Goal: Obtain resource: Obtain resource

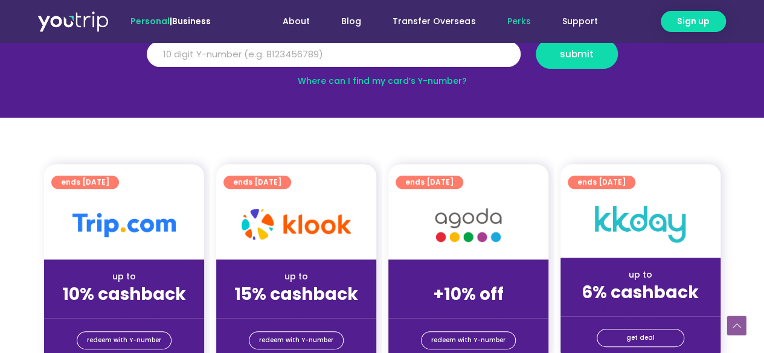
scroll to position [242, 0]
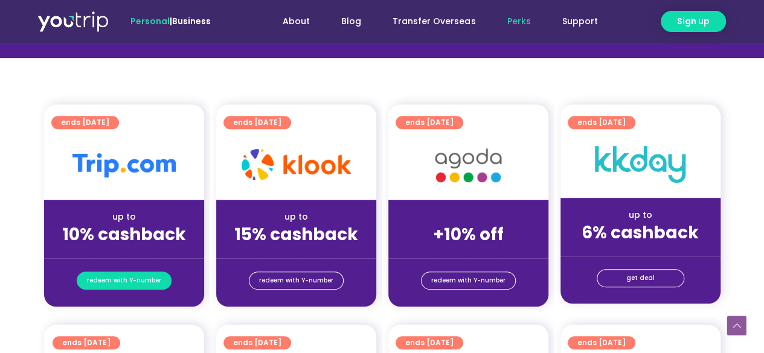
click at [145, 283] on span "redeem with Y-number" at bounding box center [124, 280] width 74 height 17
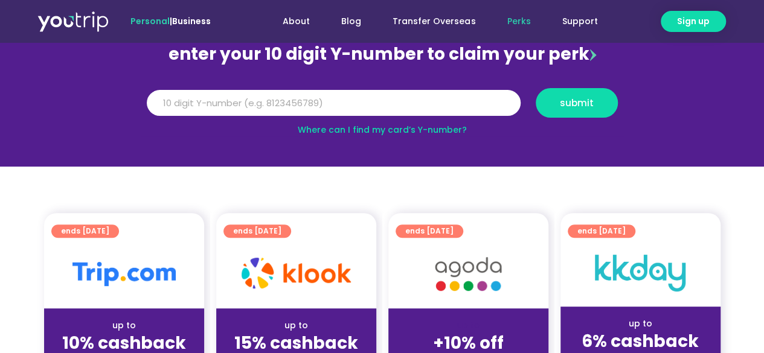
scroll to position [60, 0]
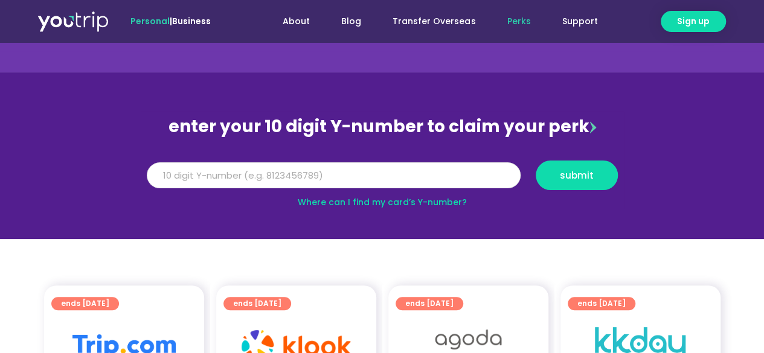
click at [325, 182] on input "Y Number" at bounding box center [334, 175] width 374 height 27
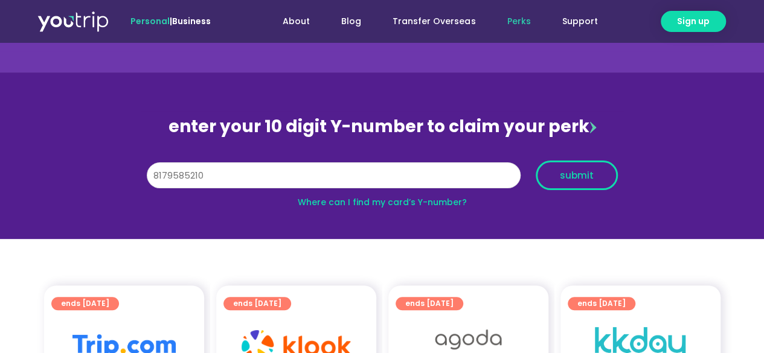
type input "8179585210"
click at [575, 176] on span "submit" at bounding box center [577, 175] width 34 height 9
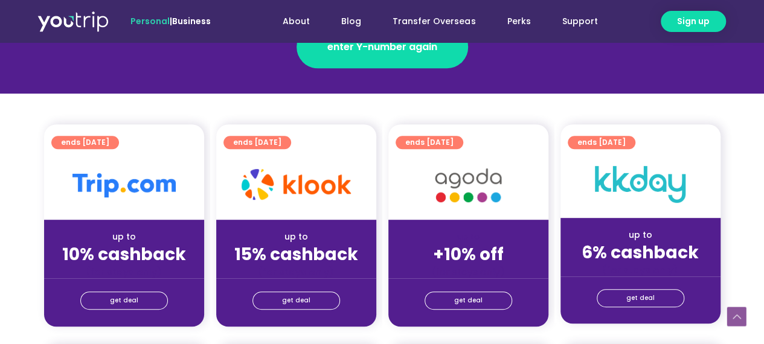
scroll to position [242, 0]
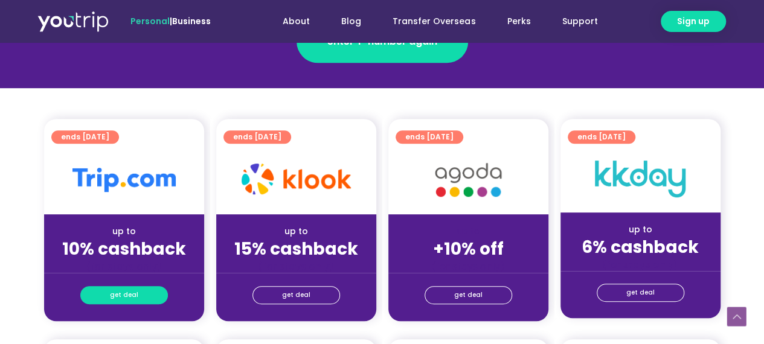
click at [127, 297] on span "get deal" at bounding box center [124, 295] width 28 height 17
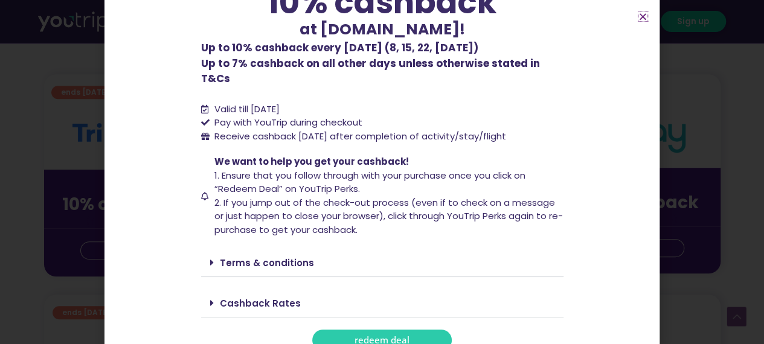
scroll to position [302, 0]
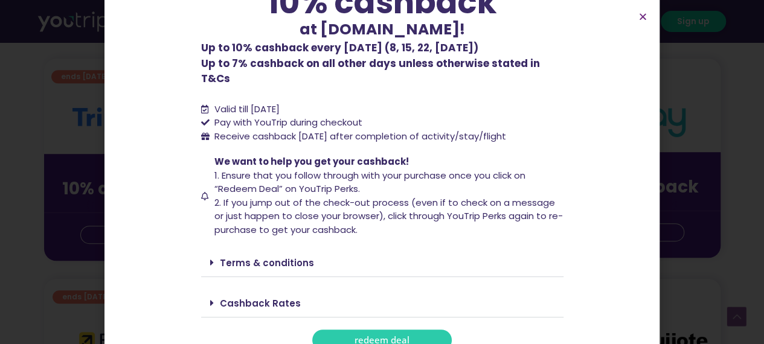
click at [277, 297] on link "Cashback Rates" at bounding box center [260, 303] width 81 height 13
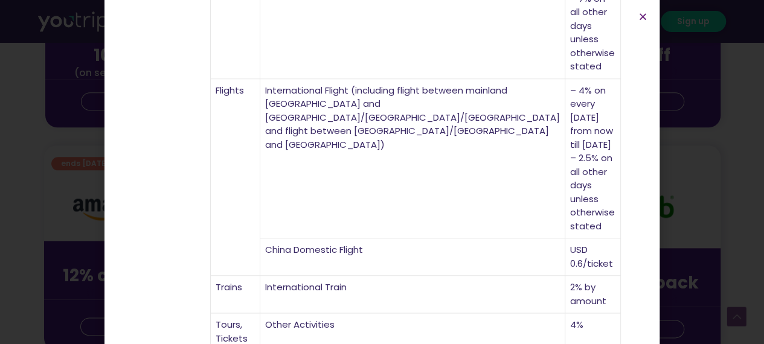
scroll to position [846, 0]
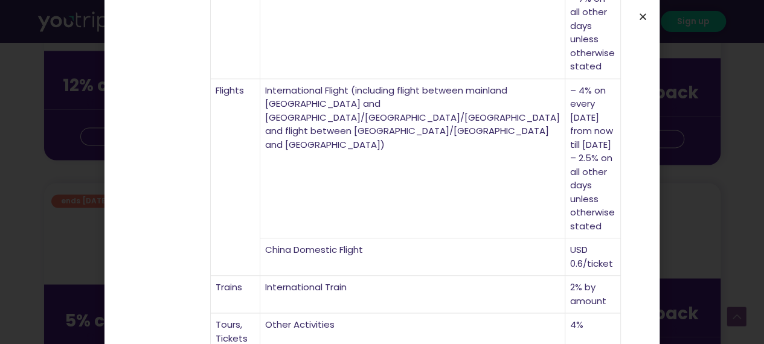
click at [643, 20] on icon "Close" at bounding box center [642, 16] width 9 height 9
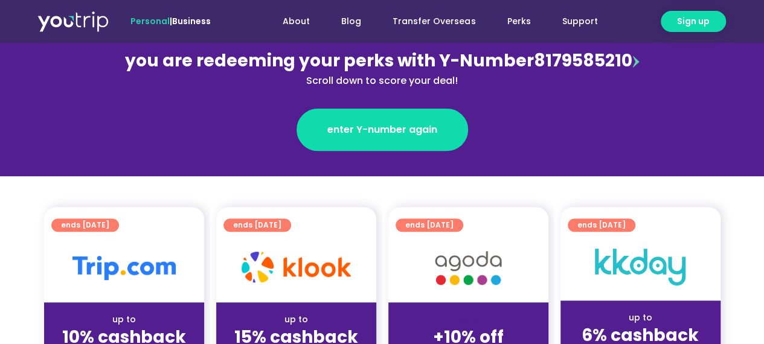
scroll to position [0, 0]
